Goal: Transaction & Acquisition: Purchase product/service

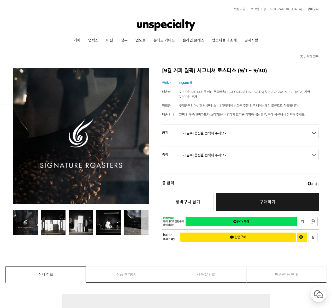
click at [159, 25] on img at bounding box center [166, 25] width 59 height 16
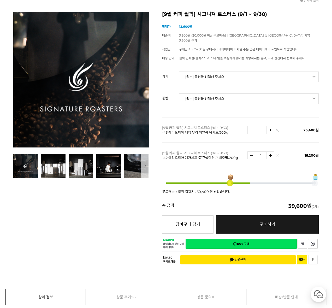
scroll to position [55, 0]
